Goal: Transaction & Acquisition: Book appointment/travel/reservation

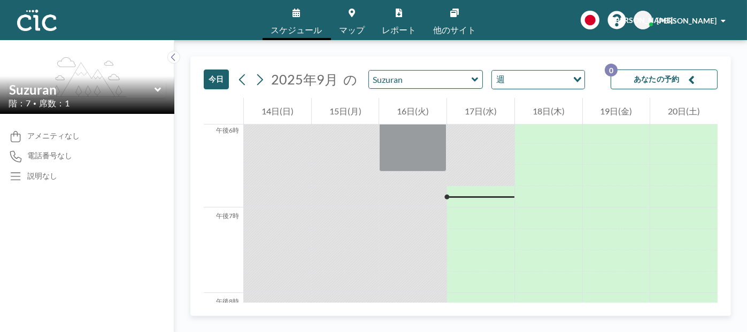
scroll to position [1582, 0]
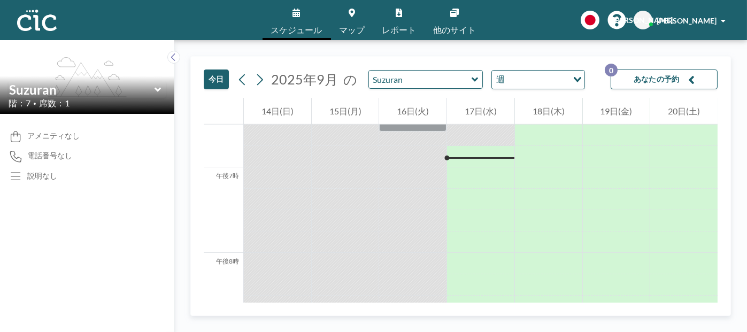
click at [471, 78] on icon at bounding box center [474, 79] width 7 height 11
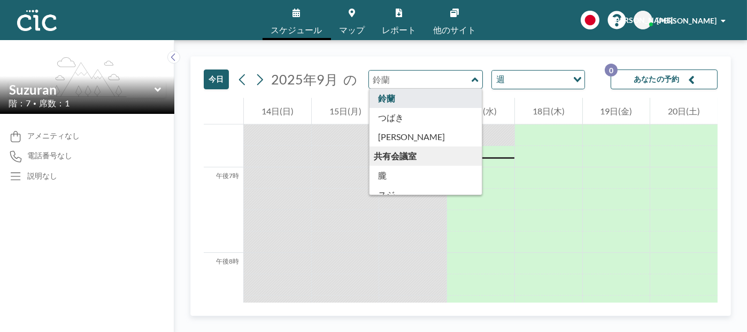
scroll to position [428, 0]
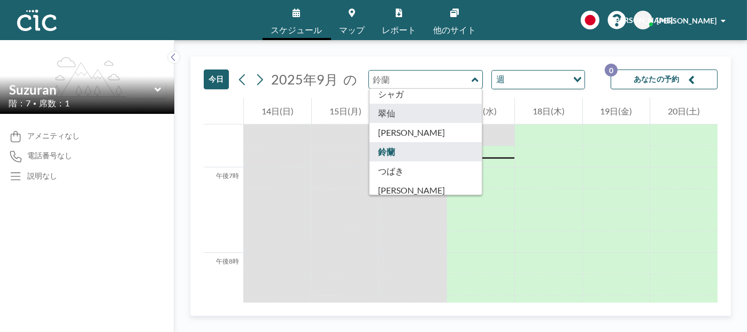
type input "Suisen"
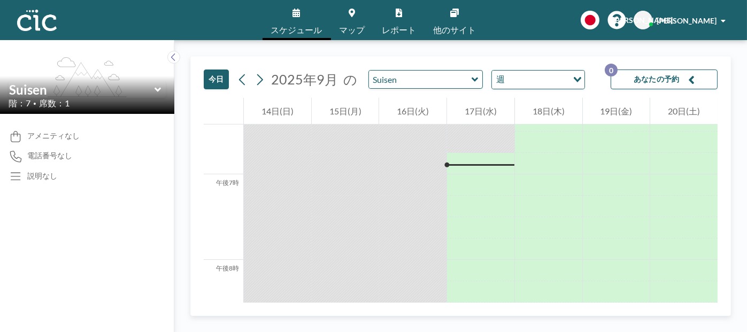
scroll to position [1582, 0]
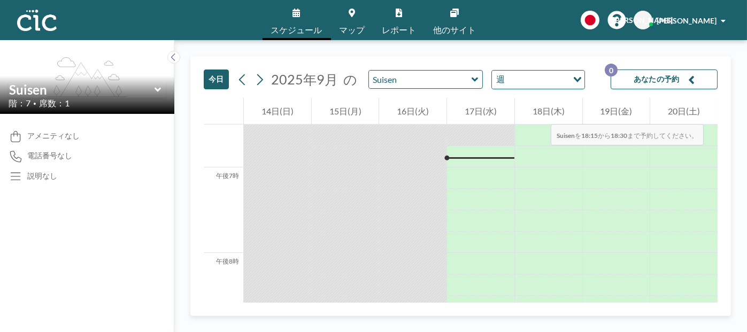
click at [540, 113] on font "18日(木)" at bounding box center [548, 111] width 32 height 10
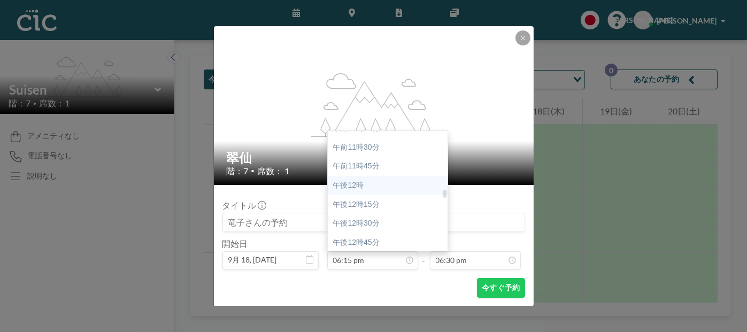
scroll to position [908, 0]
click at [356, 145] on font "午後12時" at bounding box center [348, 145] width 31 height 9
type input "12:00 pm"
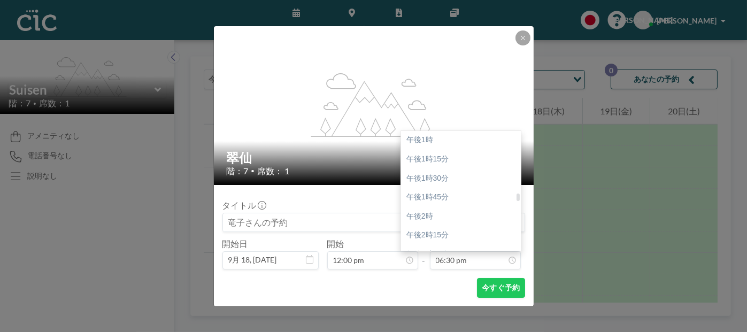
scroll to position [958, 0]
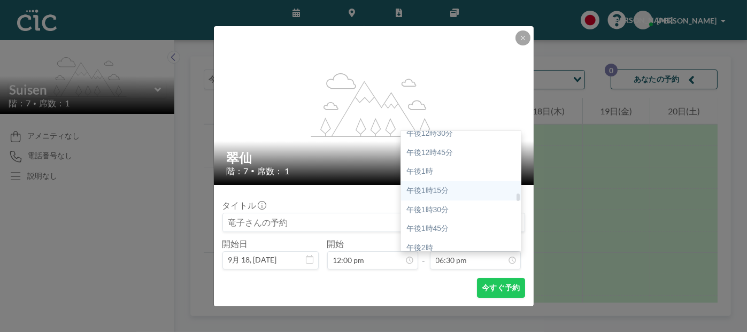
click at [436, 191] on font "午後1時15分" at bounding box center [427, 190] width 42 height 9
type input "01:15 pm"
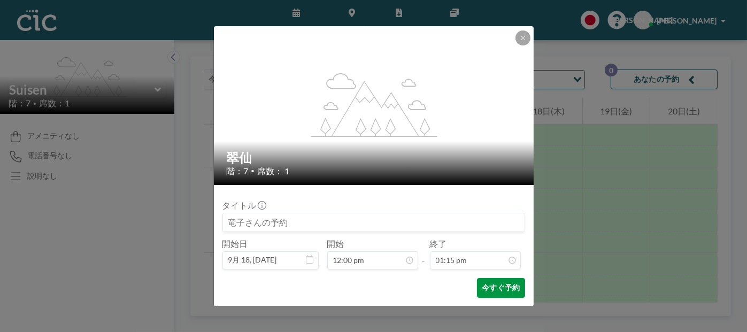
scroll to position [1008, 0]
click at [499, 287] on font "今すぐ予約" at bounding box center [501, 287] width 38 height 9
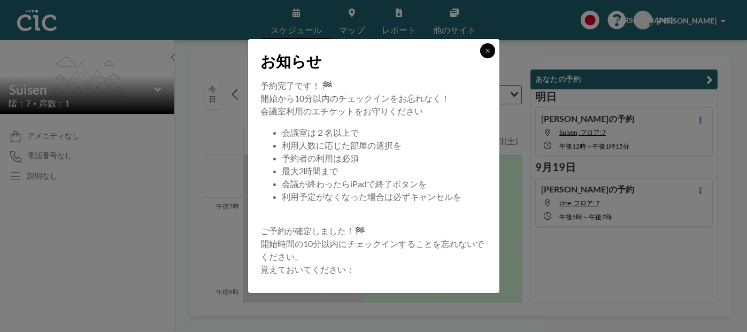
click at [485, 49] on icon at bounding box center [487, 51] width 6 height 6
